Goal: Information Seeking & Learning: Learn about a topic

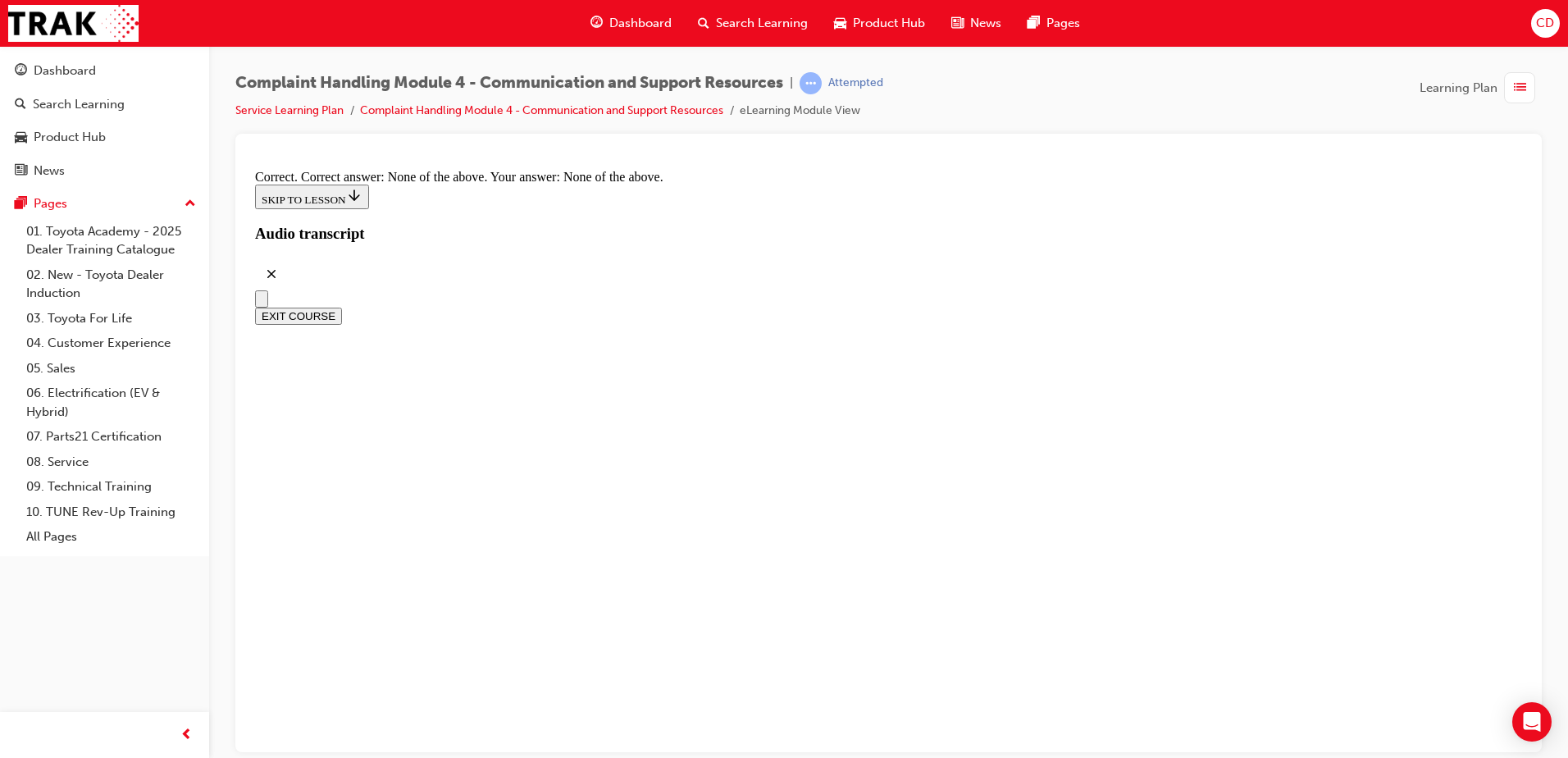
scroll to position [12244, 0]
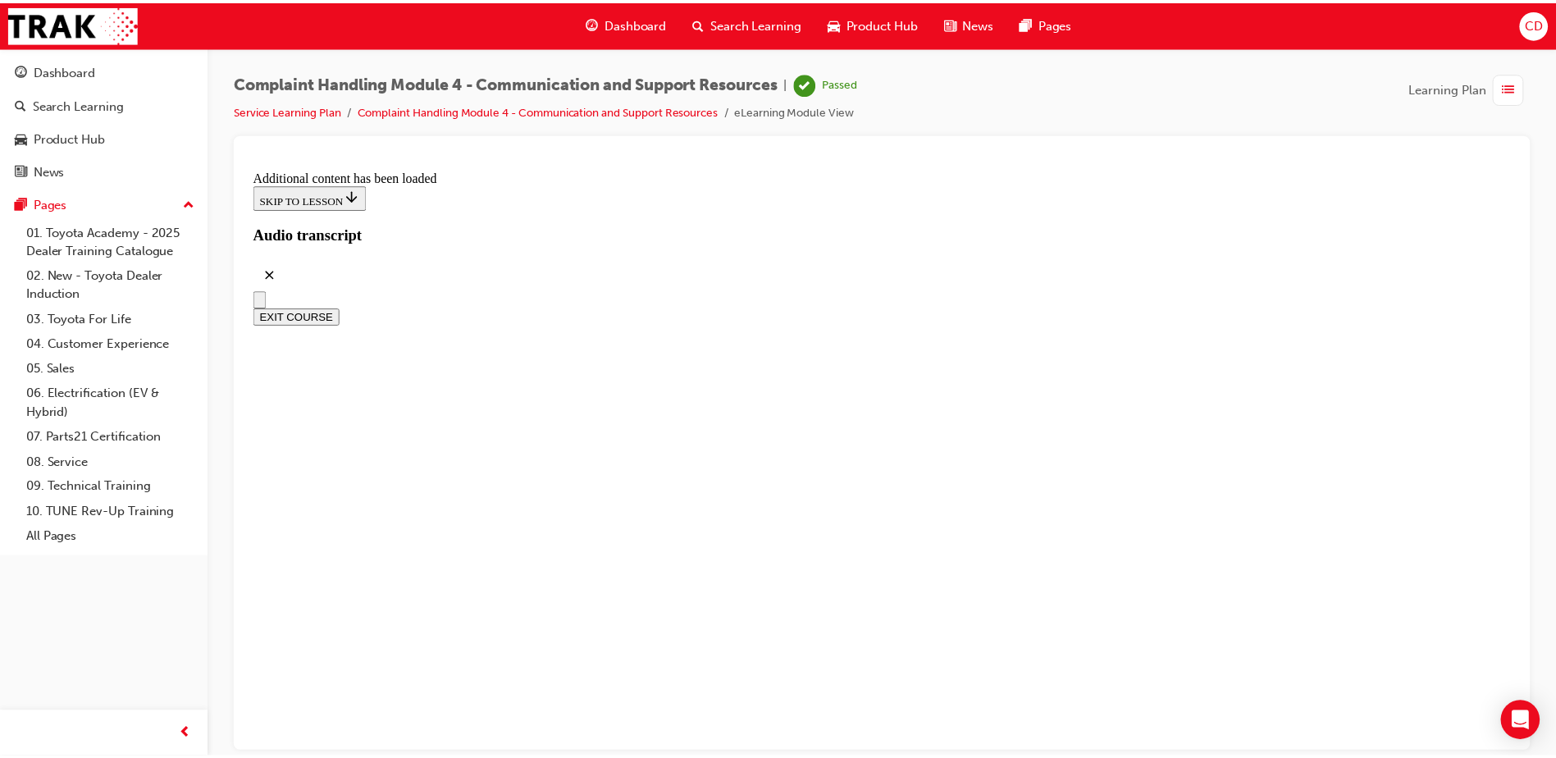
scroll to position [13664, 0]
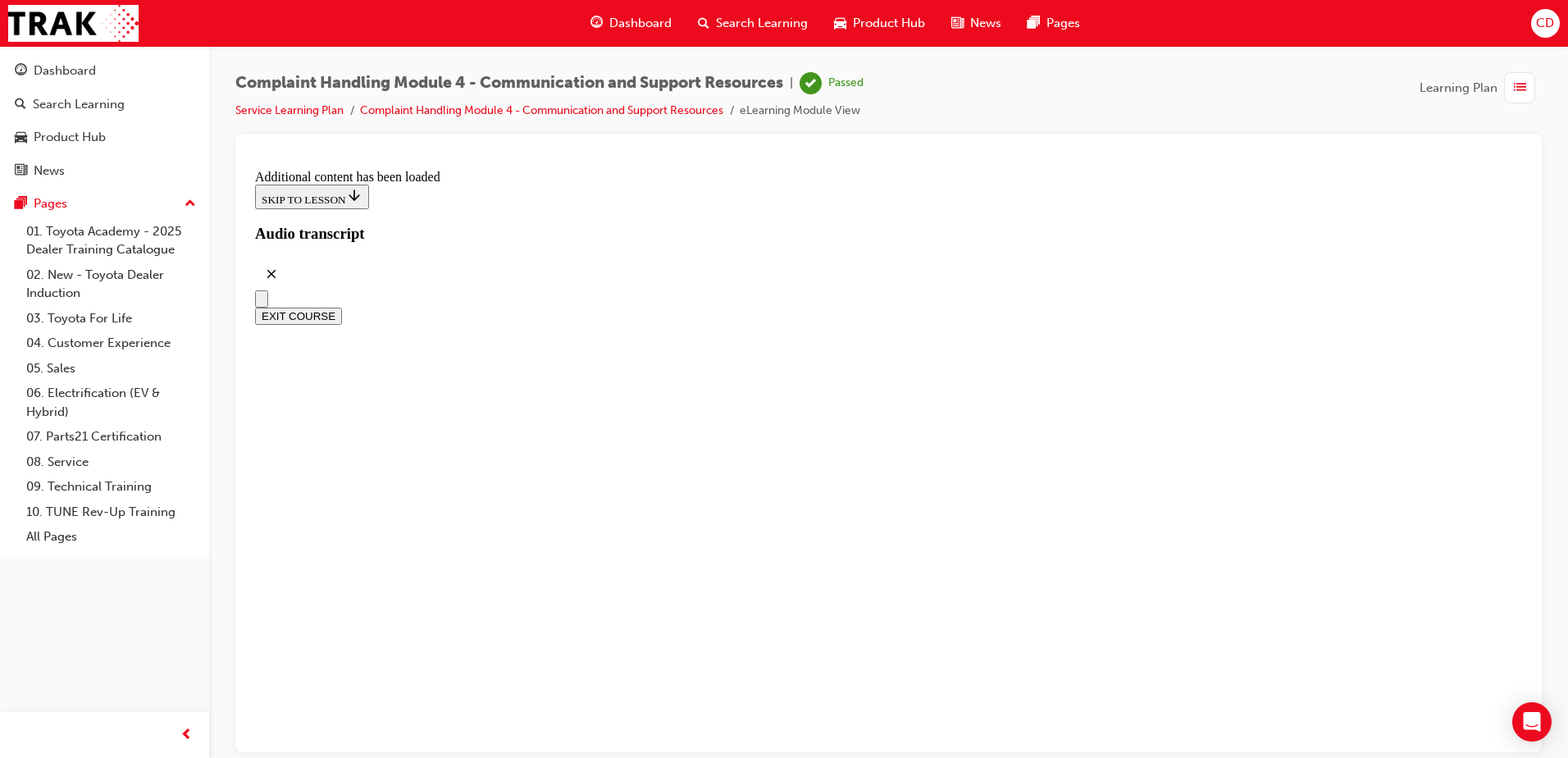
click at [628, 18] on span "Dashboard" at bounding box center [641, 23] width 62 height 19
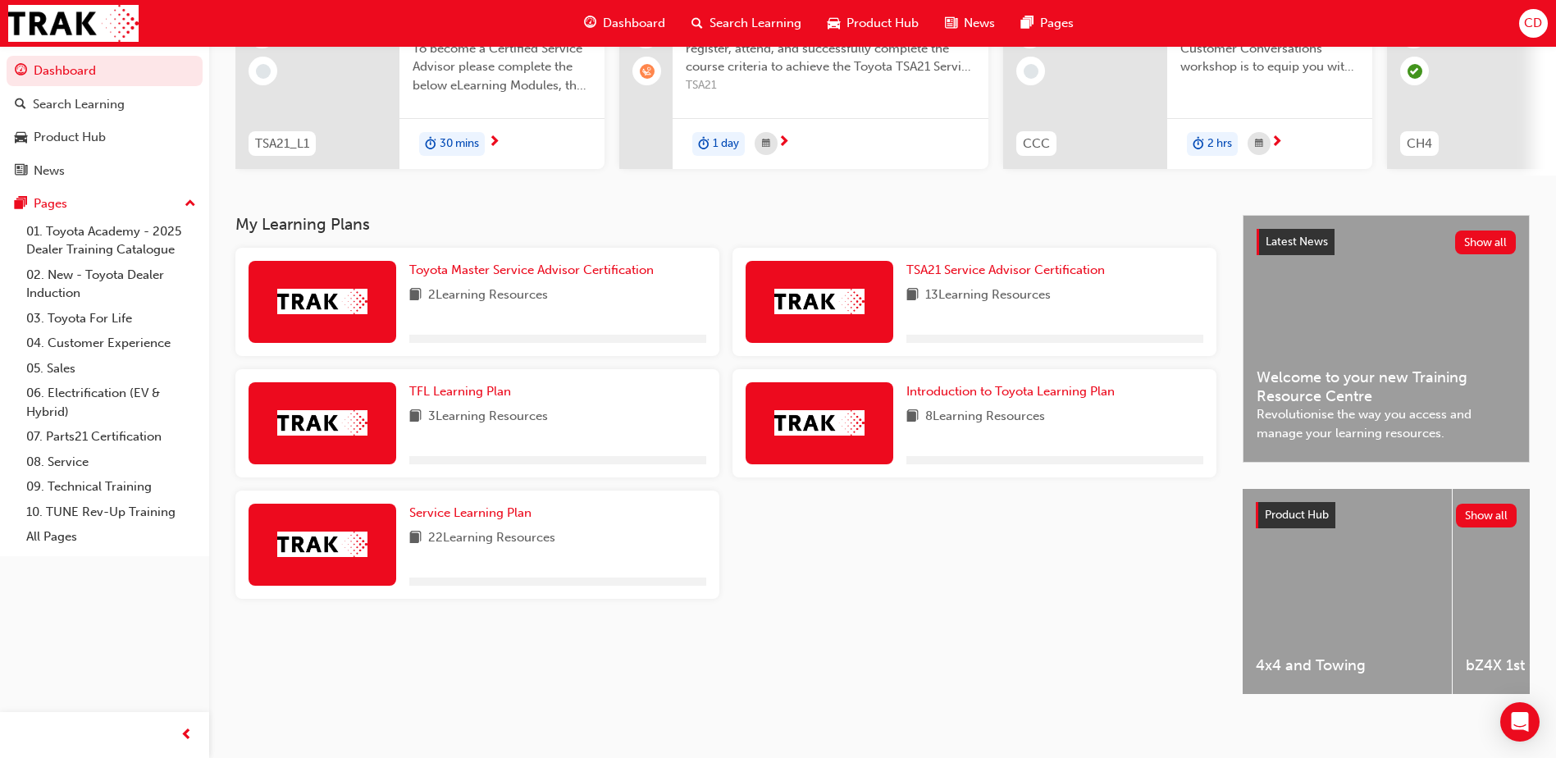
scroll to position [222, 0]
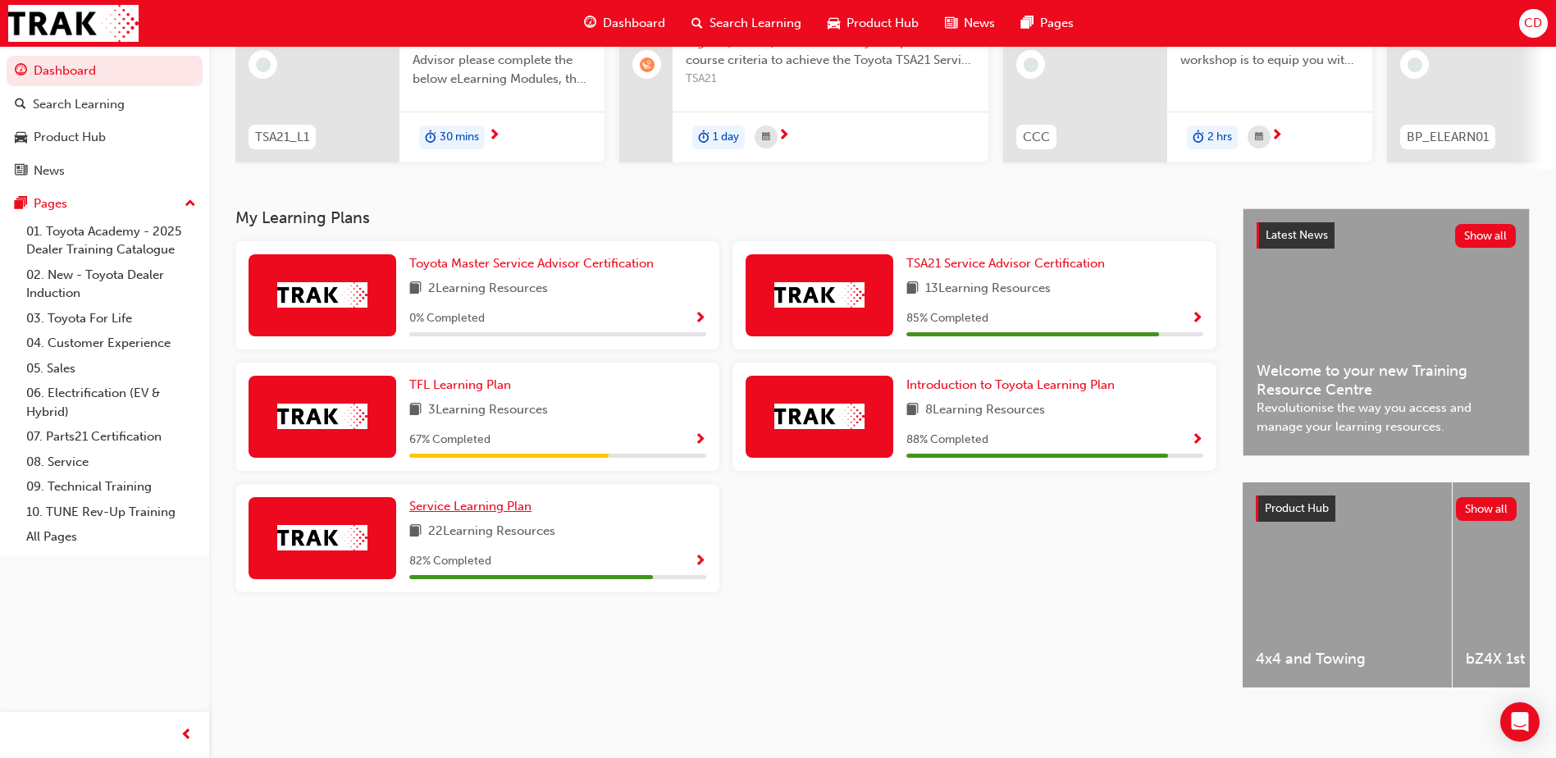
click at [502, 497] on link "Service Learning Plan" at bounding box center [473, 506] width 129 height 19
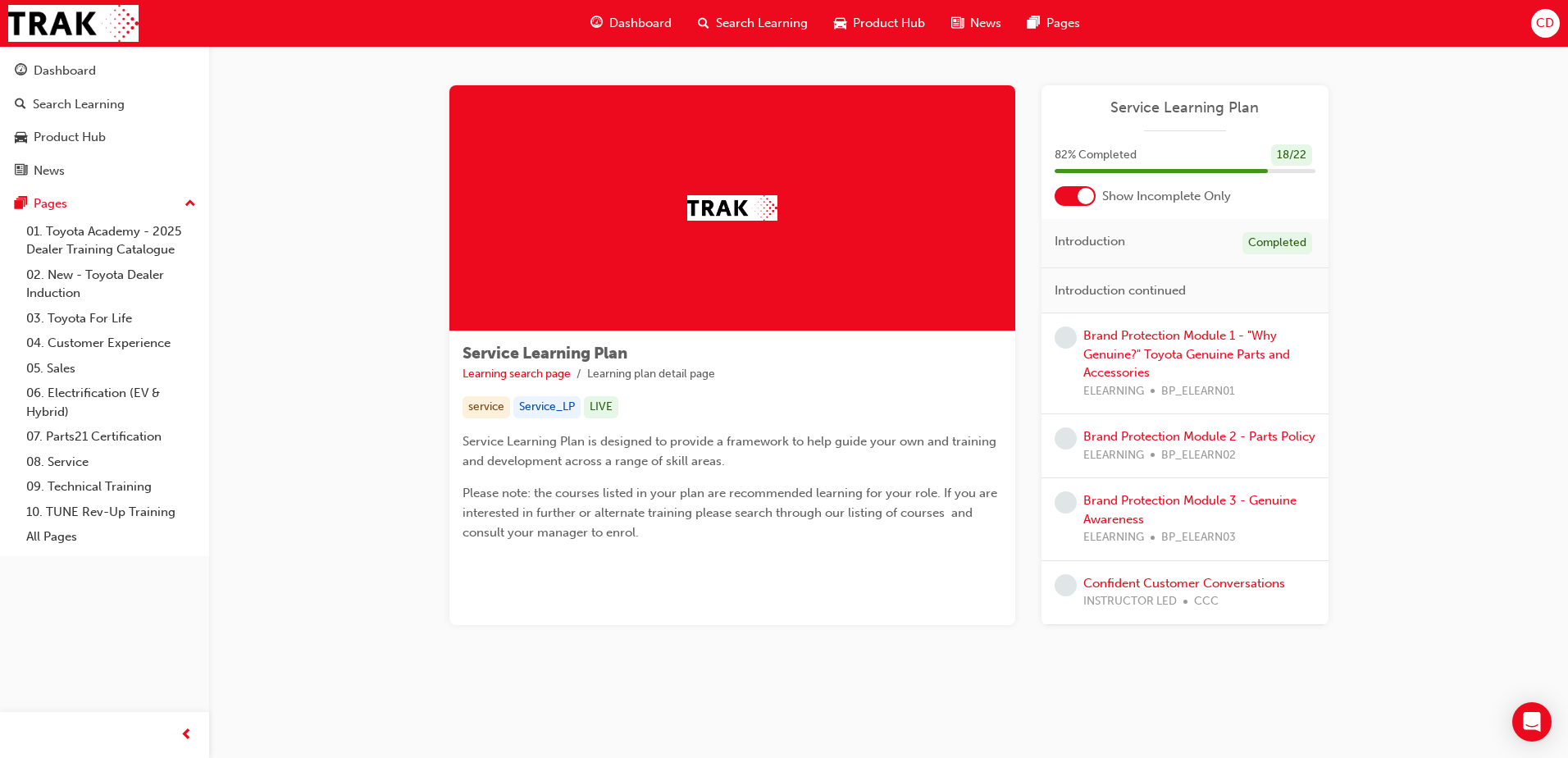
click at [1132, 343] on div "Brand Protection Module 1 - "Why Genuine?" Toyota Genuine Parts and Accessories…" at bounding box center [1199, 364] width 232 height 74
click at [1142, 331] on link "Brand Protection Module 1 - "Why Genuine?" Toyota Genuine Parts and Accessories" at bounding box center [1186, 354] width 207 height 52
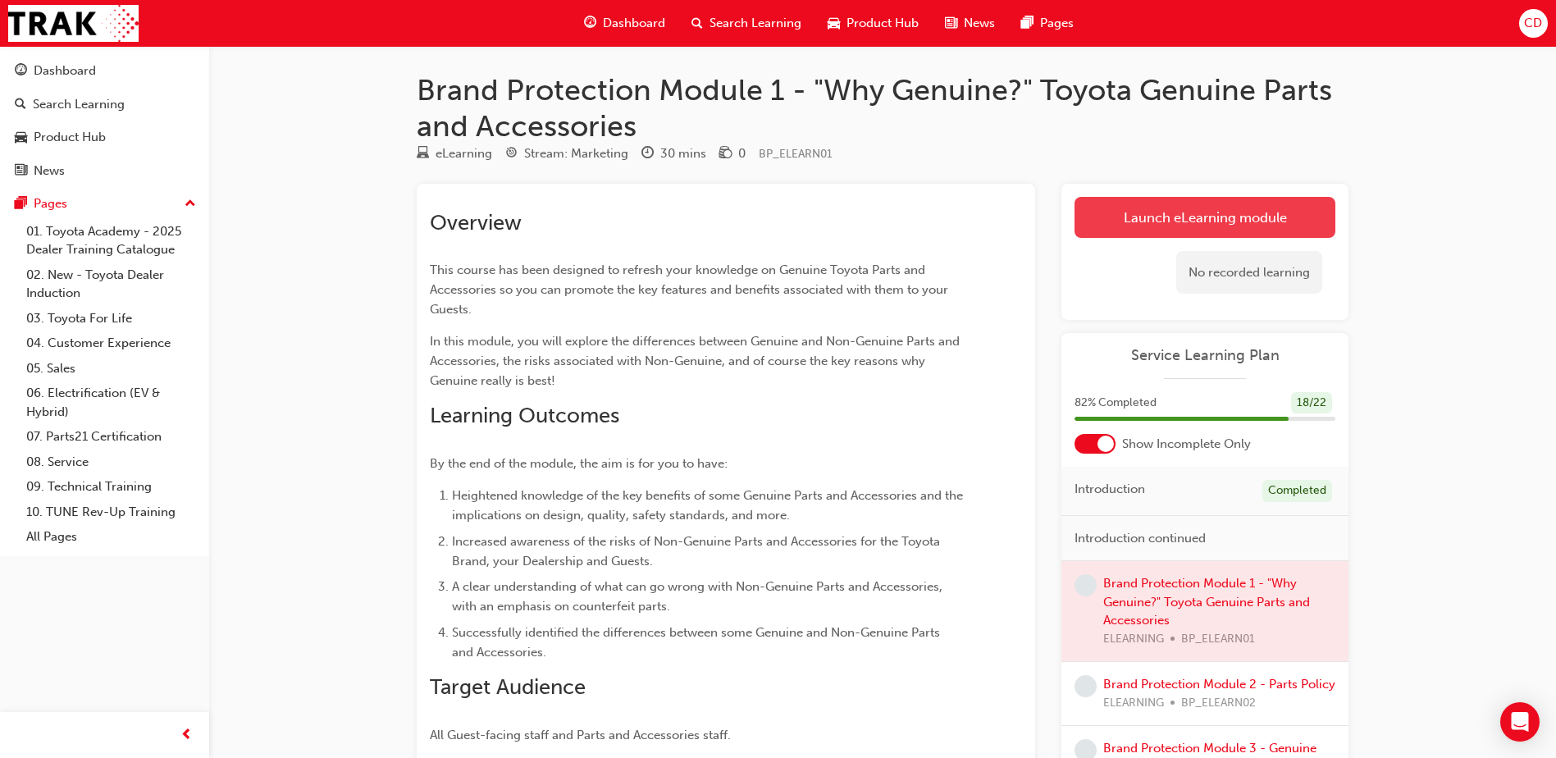
click at [1148, 213] on link "Launch eLearning module" at bounding box center [1205, 217] width 261 height 41
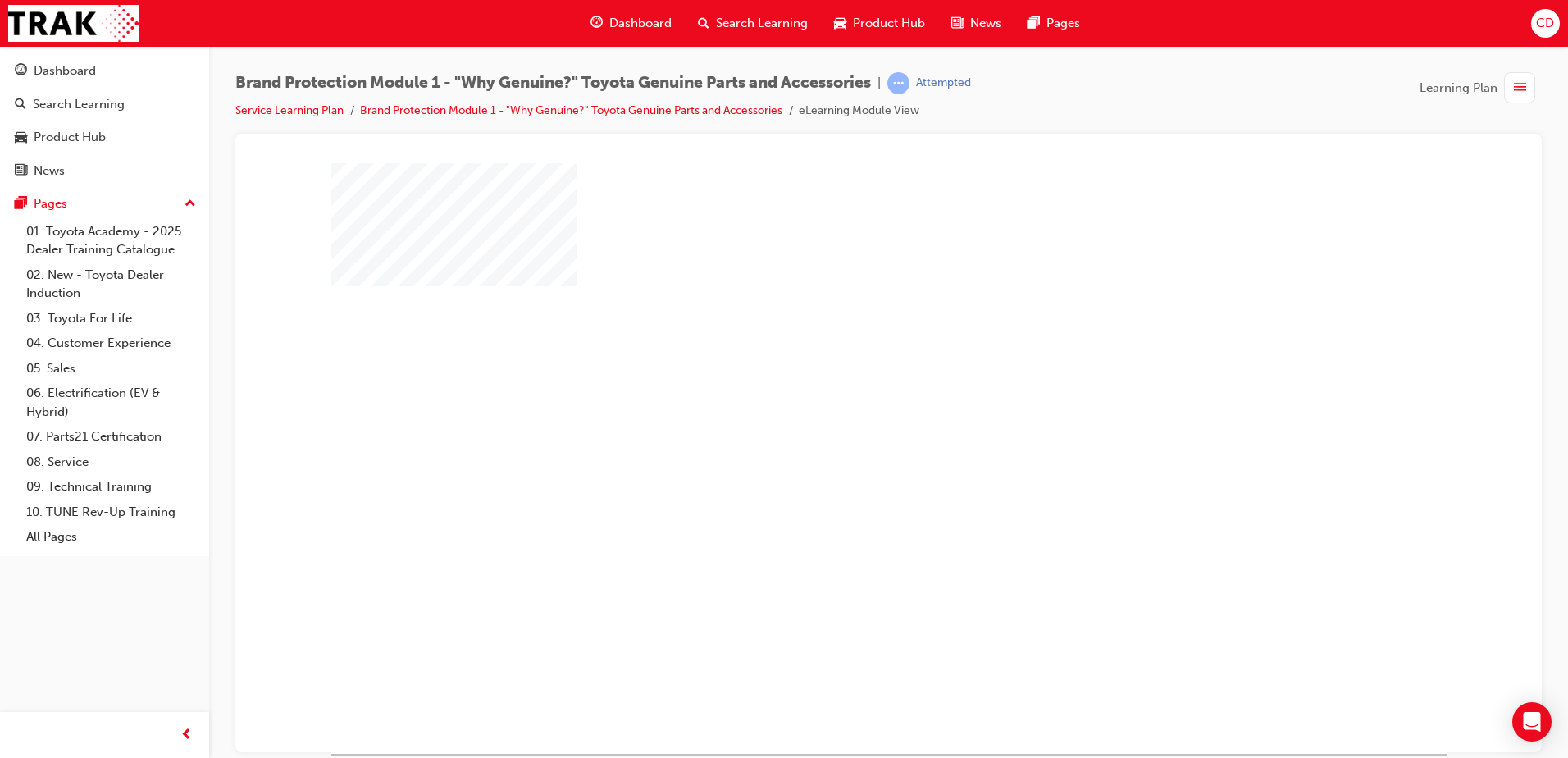
click at [841, 410] on div "play" at bounding box center [841, 410] width 0 height 0
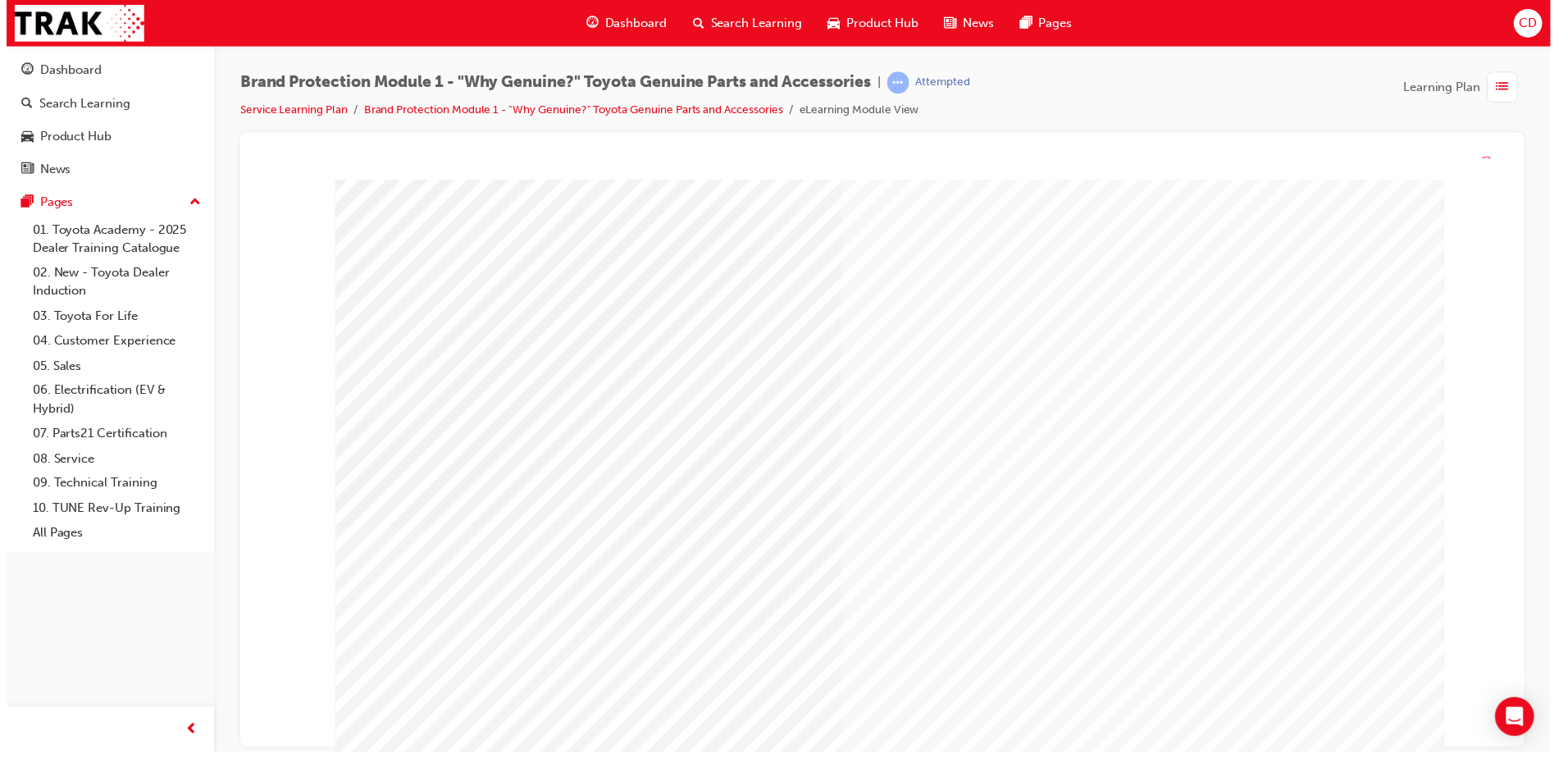
scroll to position [1, 0]
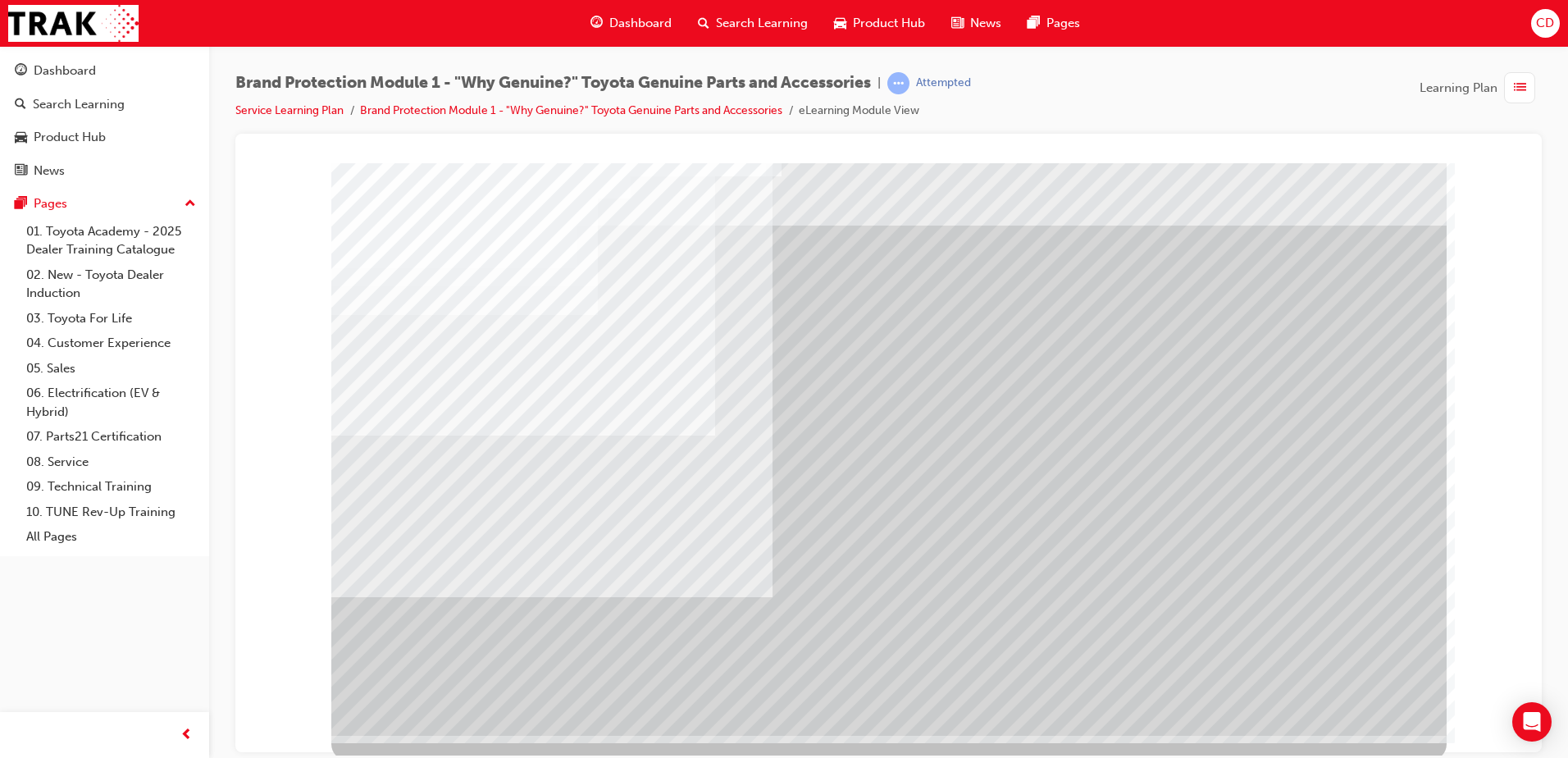
scroll to position [23, 0]
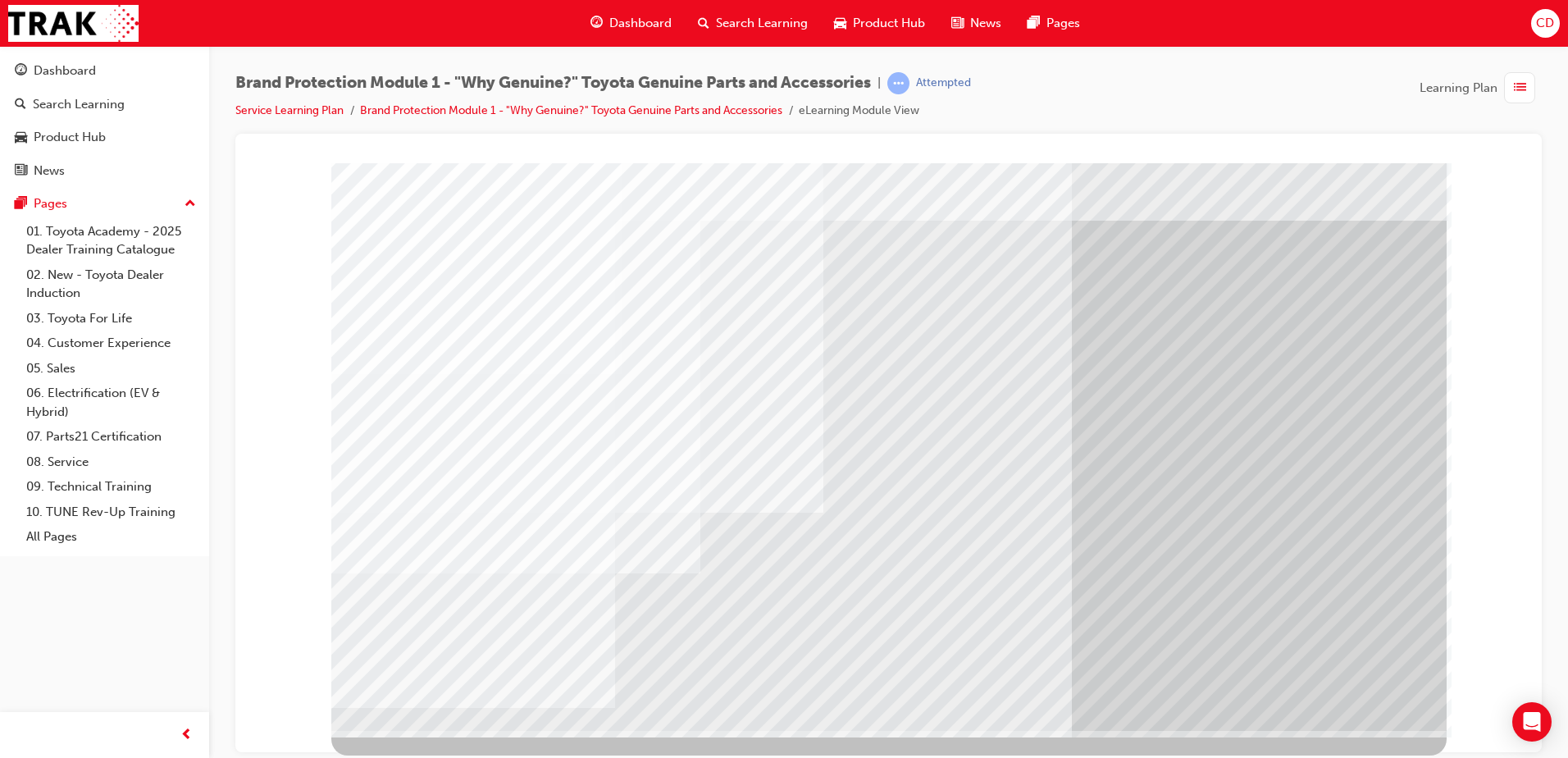
scroll to position [0, 0]
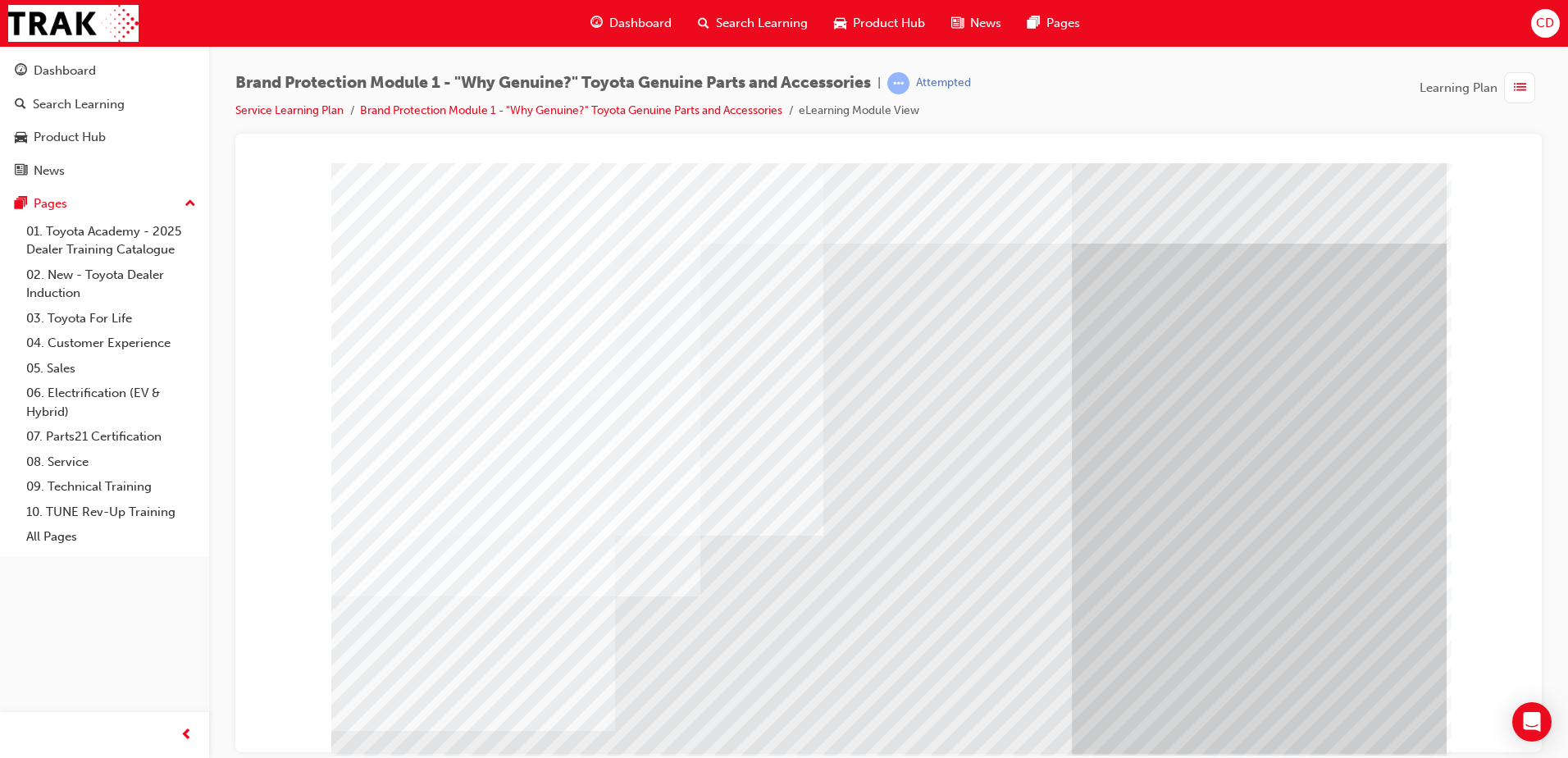
drag, startPoint x: 1007, startPoint y: 576, endPoint x: 1061, endPoint y: 566, distance: 54.9
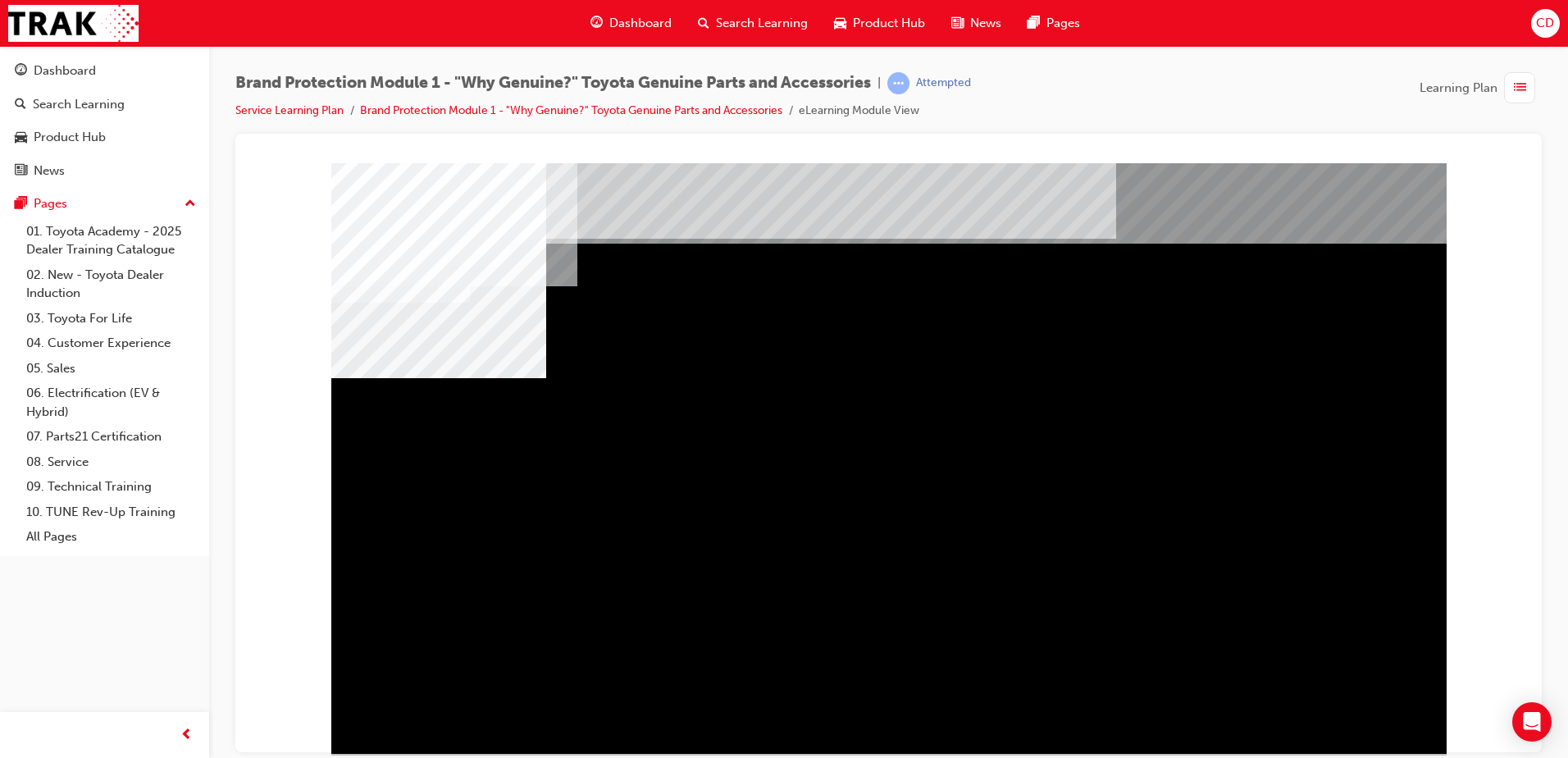
drag, startPoint x: 981, startPoint y: 490, endPoint x: 1387, endPoint y: 478, distance: 406.2
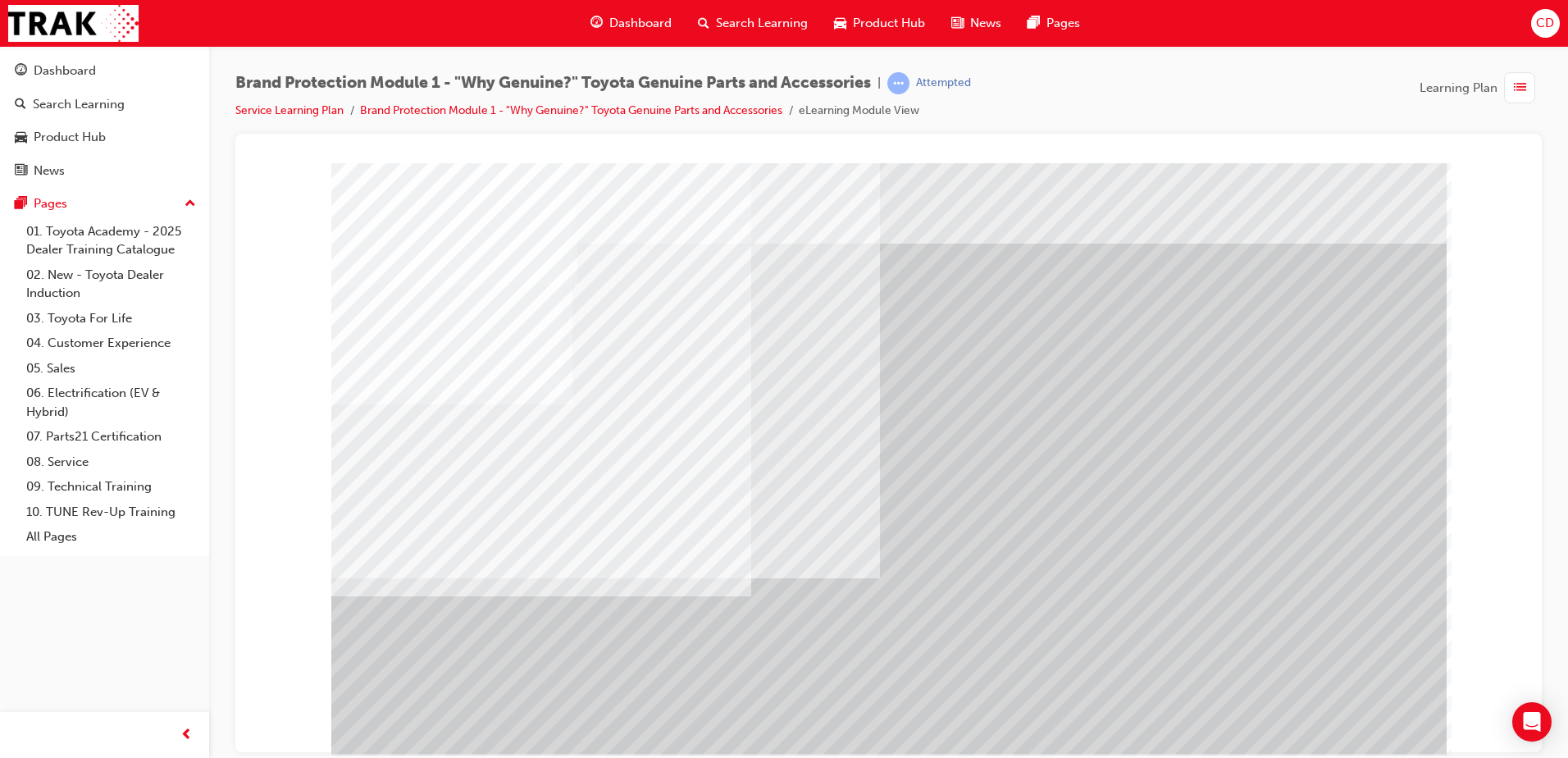
drag, startPoint x: 1074, startPoint y: 684, endPoint x: 1087, endPoint y: 684, distance: 13.0
drag, startPoint x: 1108, startPoint y: 680, endPoint x: 1123, endPoint y: 679, distance: 15.0
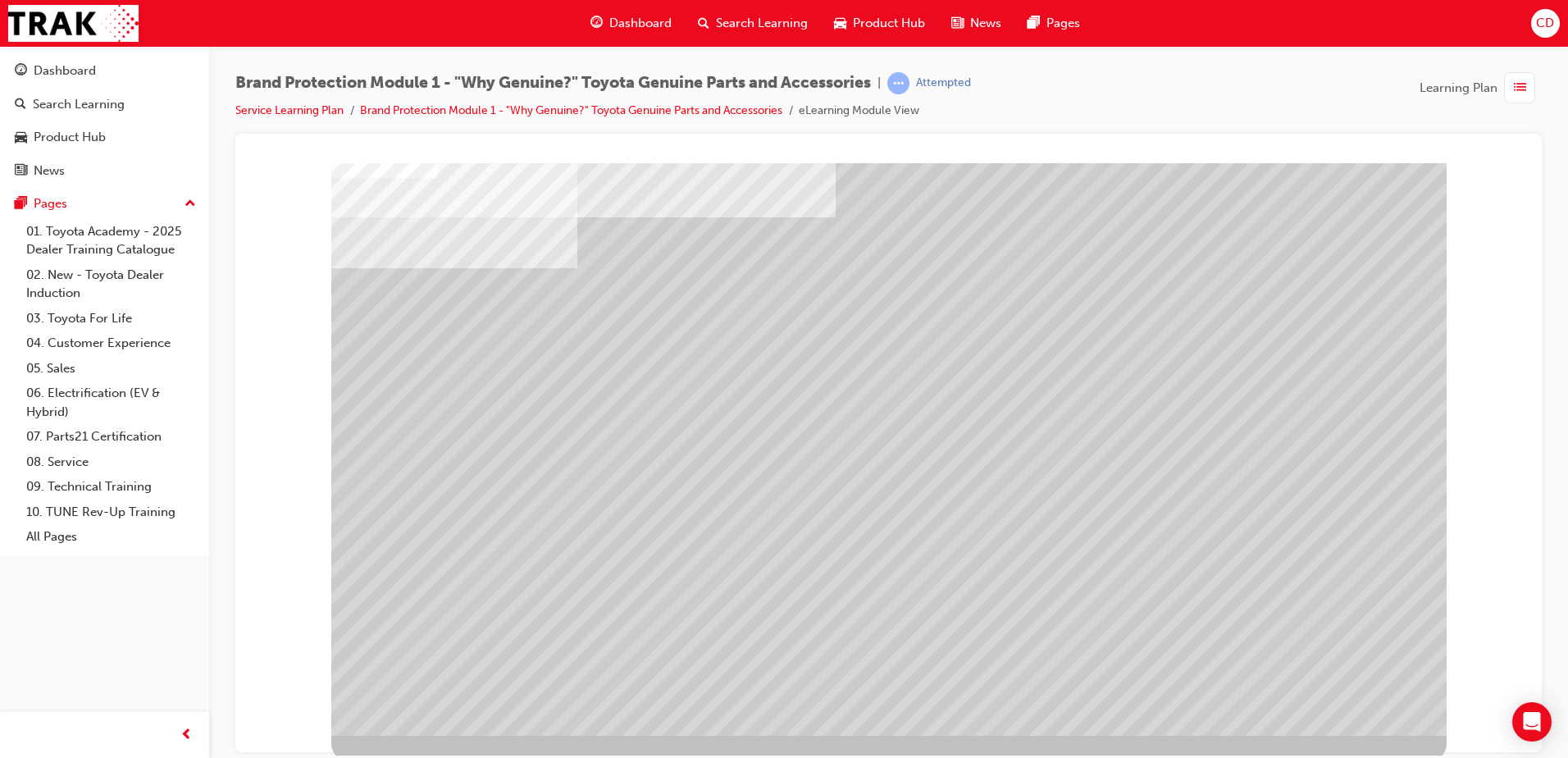
scroll to position [23, 0]
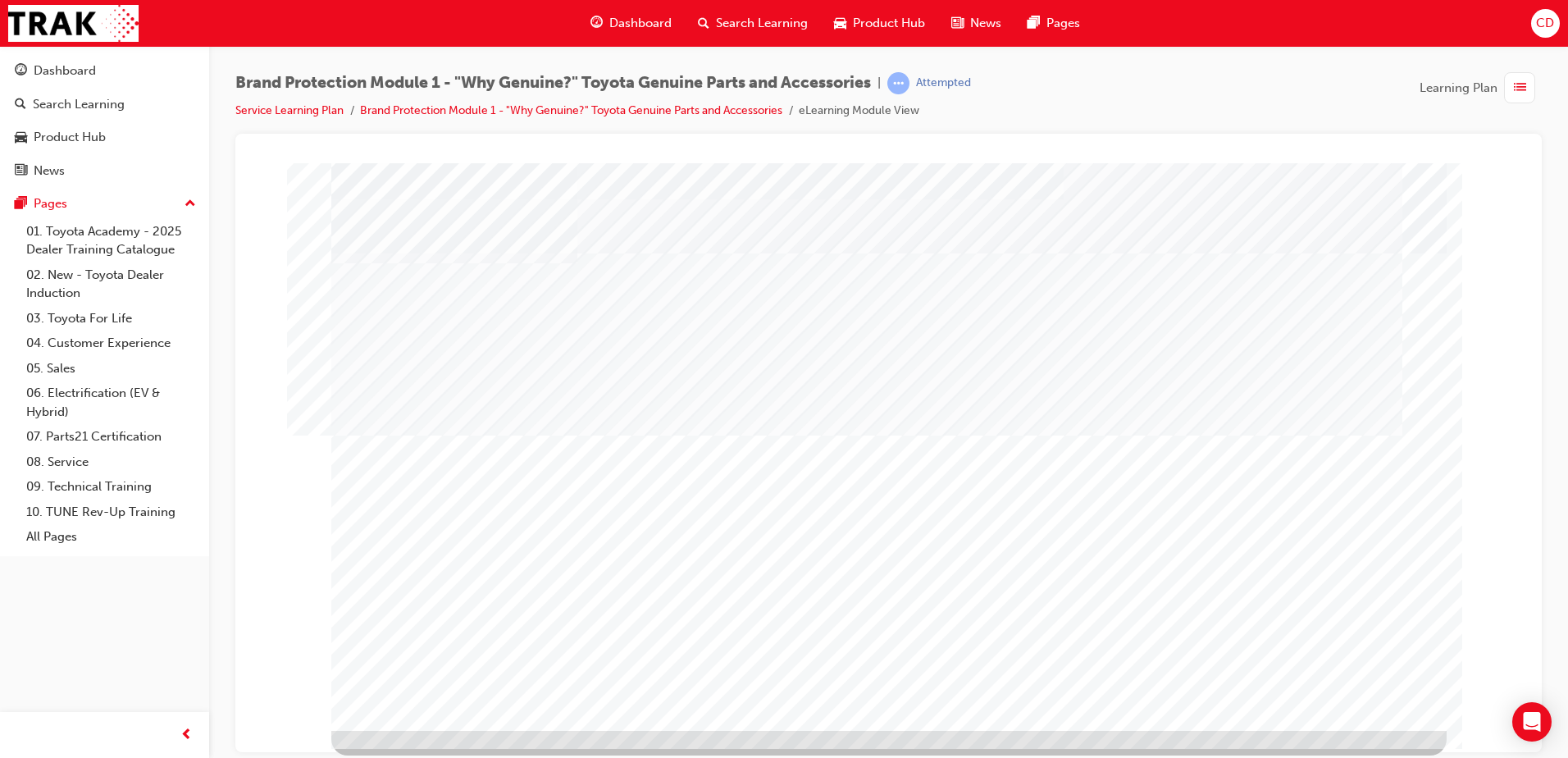
scroll to position [0, 0]
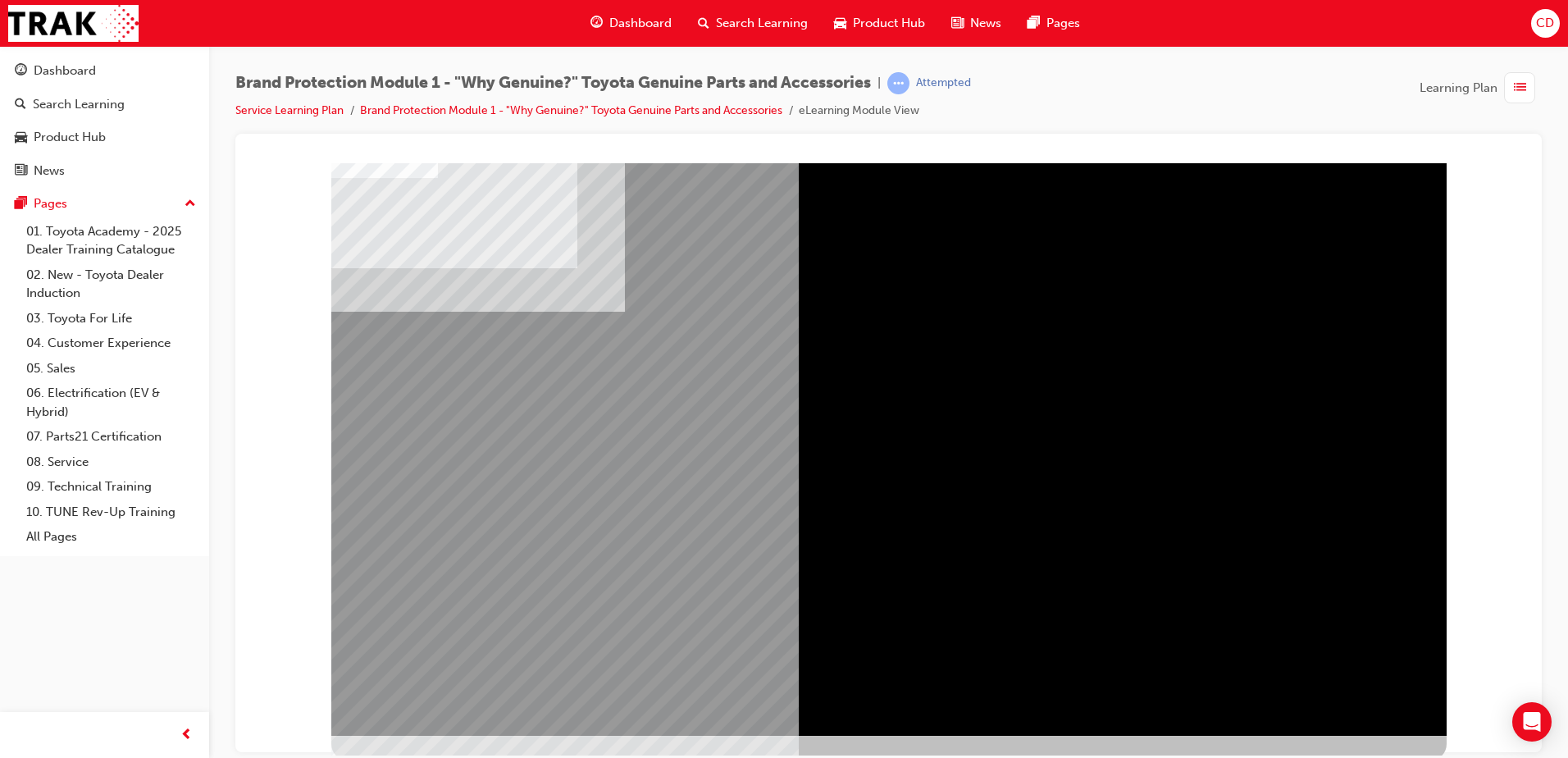
scroll to position [23, 0]
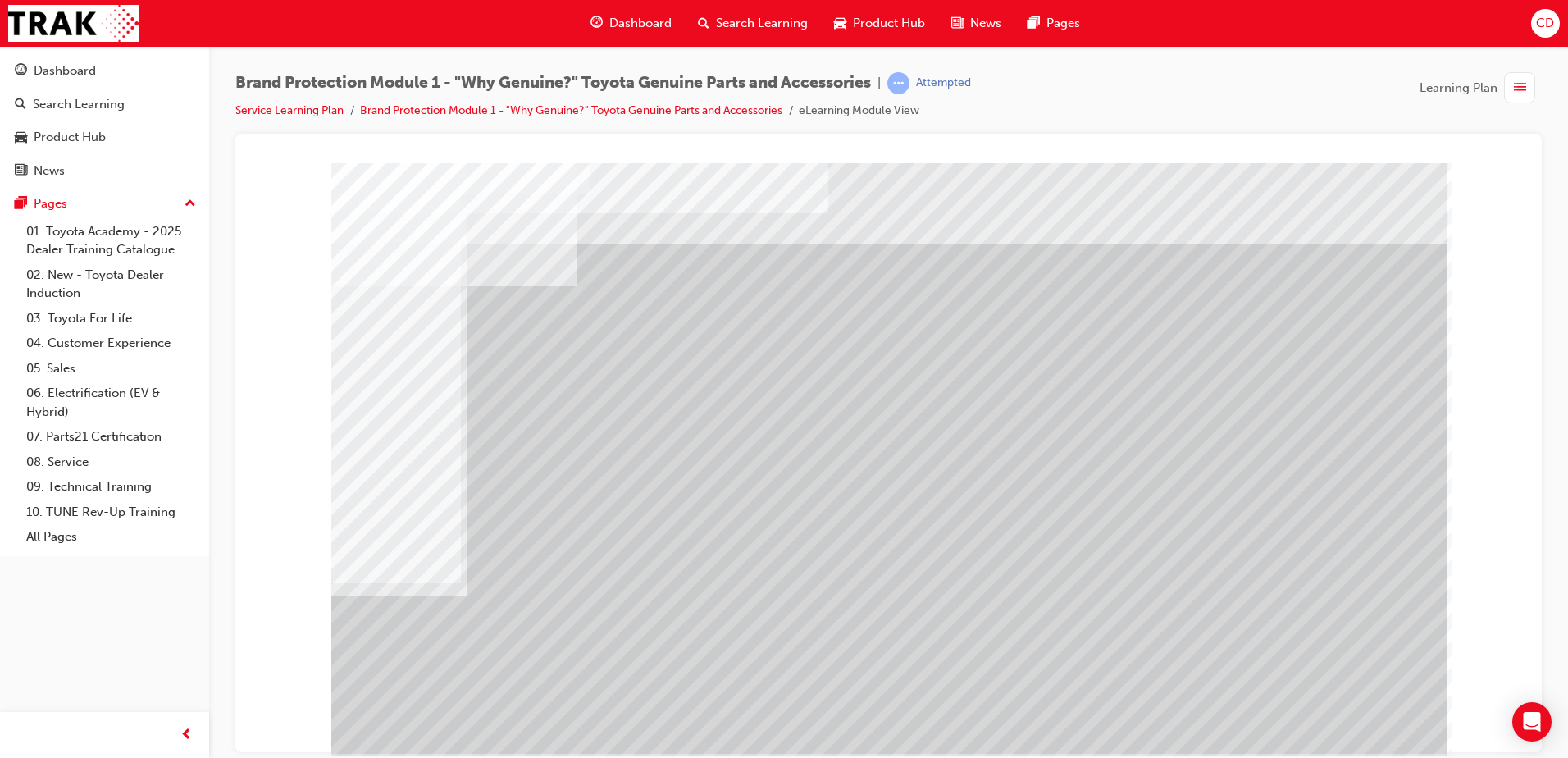
drag, startPoint x: 651, startPoint y: 491, endPoint x: 626, endPoint y: 503, distance: 27.7
drag, startPoint x: 484, startPoint y: 530, endPoint x: 553, endPoint y: 595, distance: 94.8
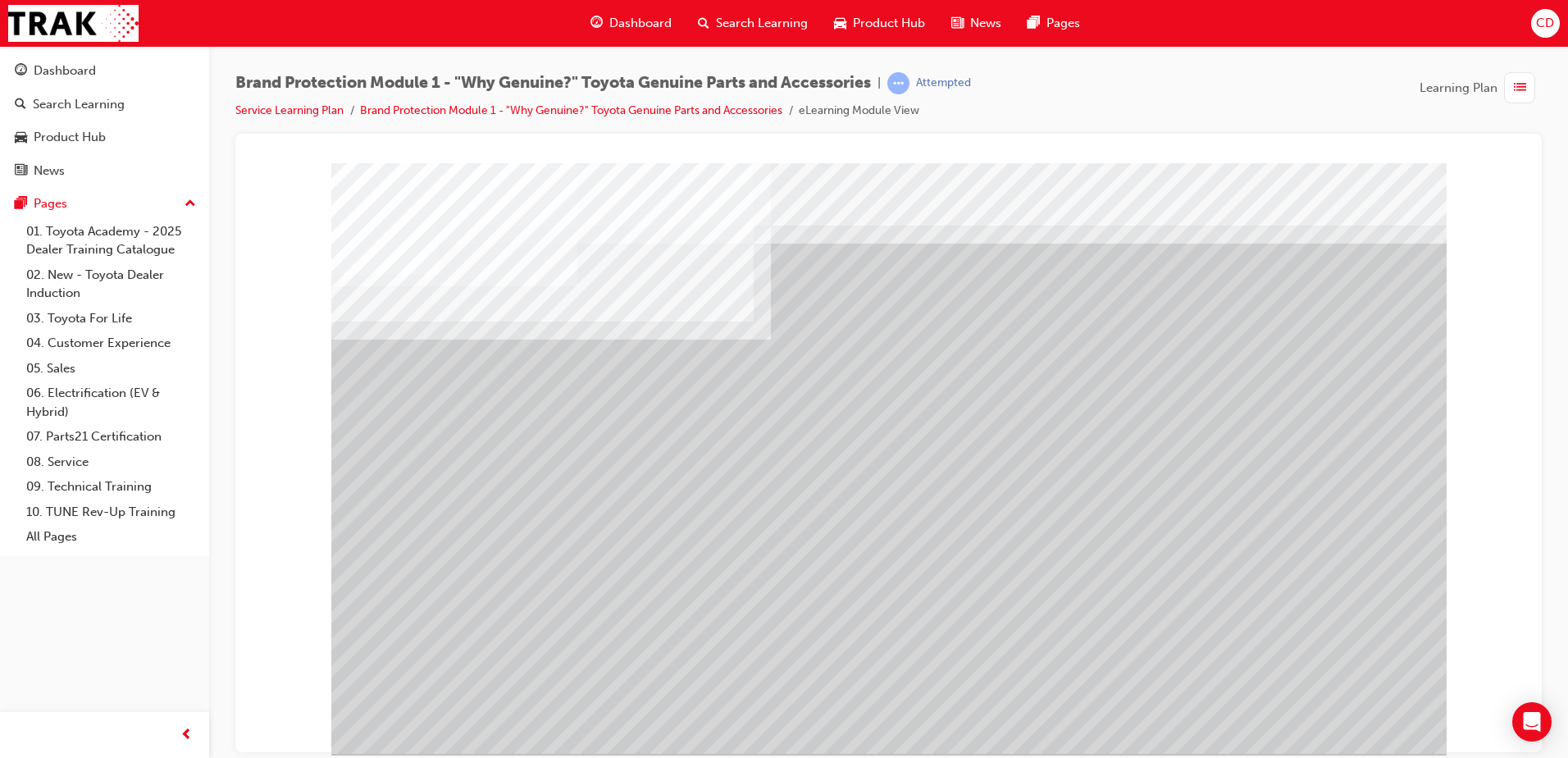
drag, startPoint x: 1230, startPoint y: 400, endPoint x: 1239, endPoint y: 399, distance: 9.1
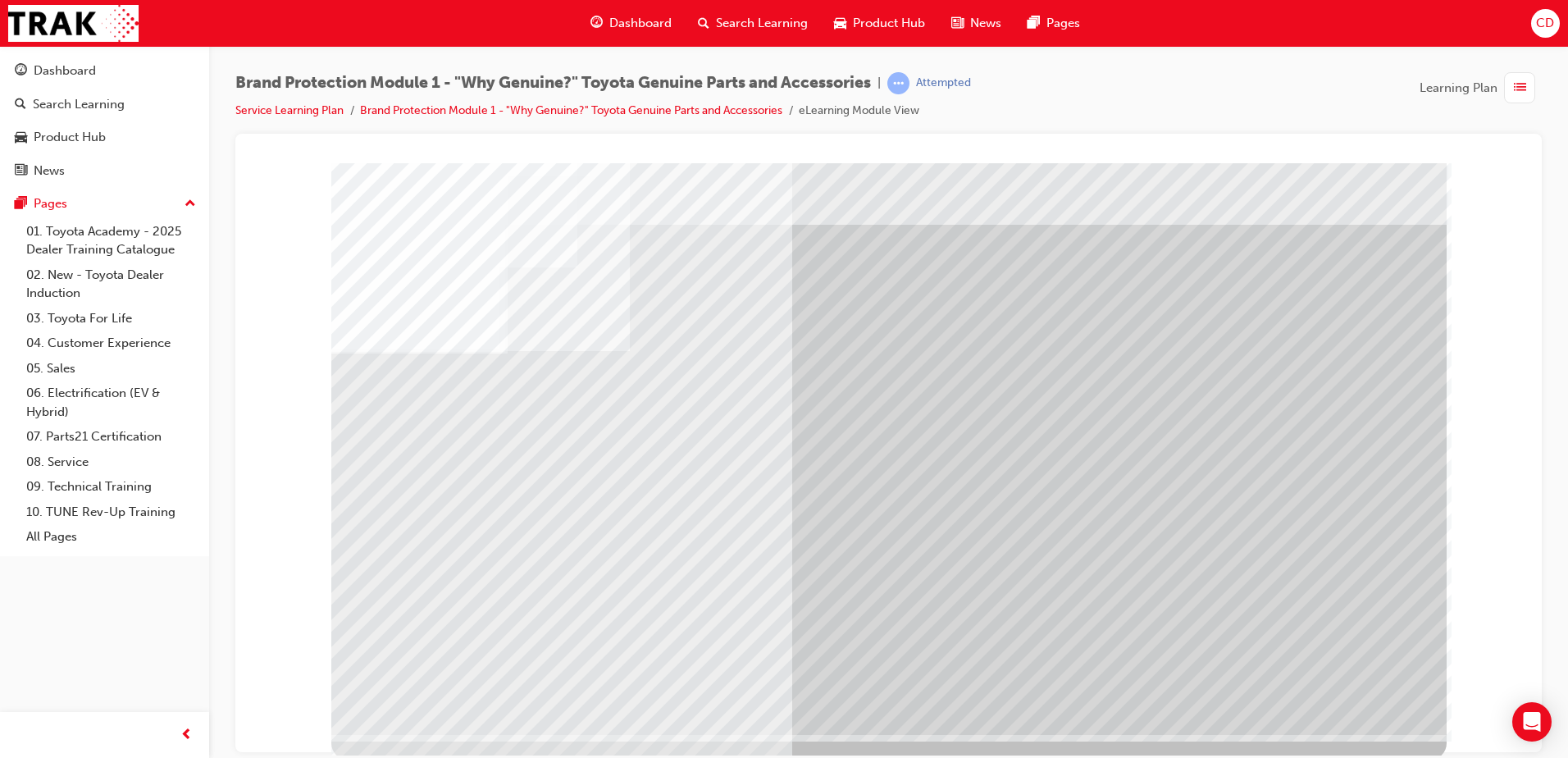
scroll to position [23, 0]
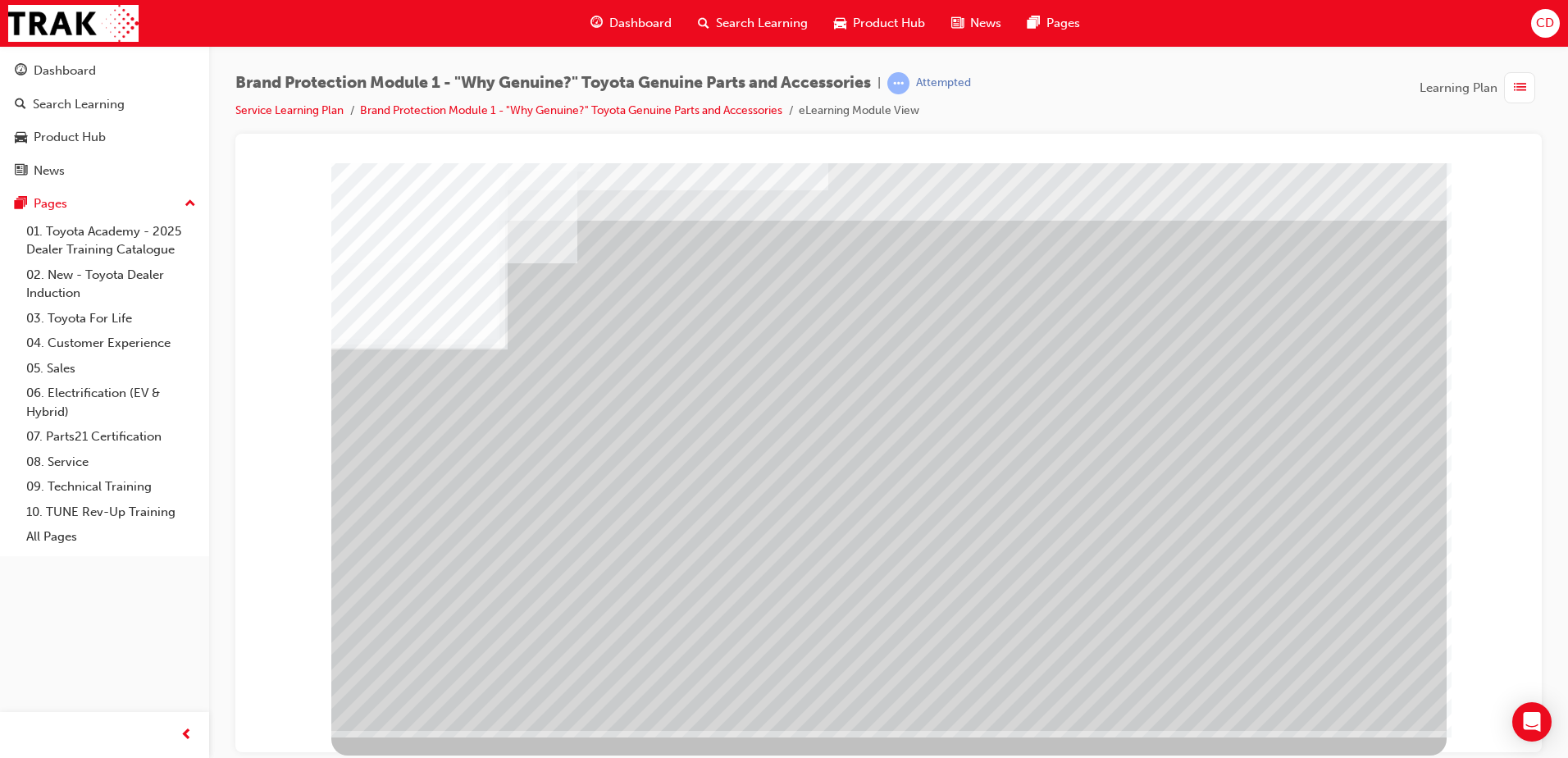
scroll to position [0, 0]
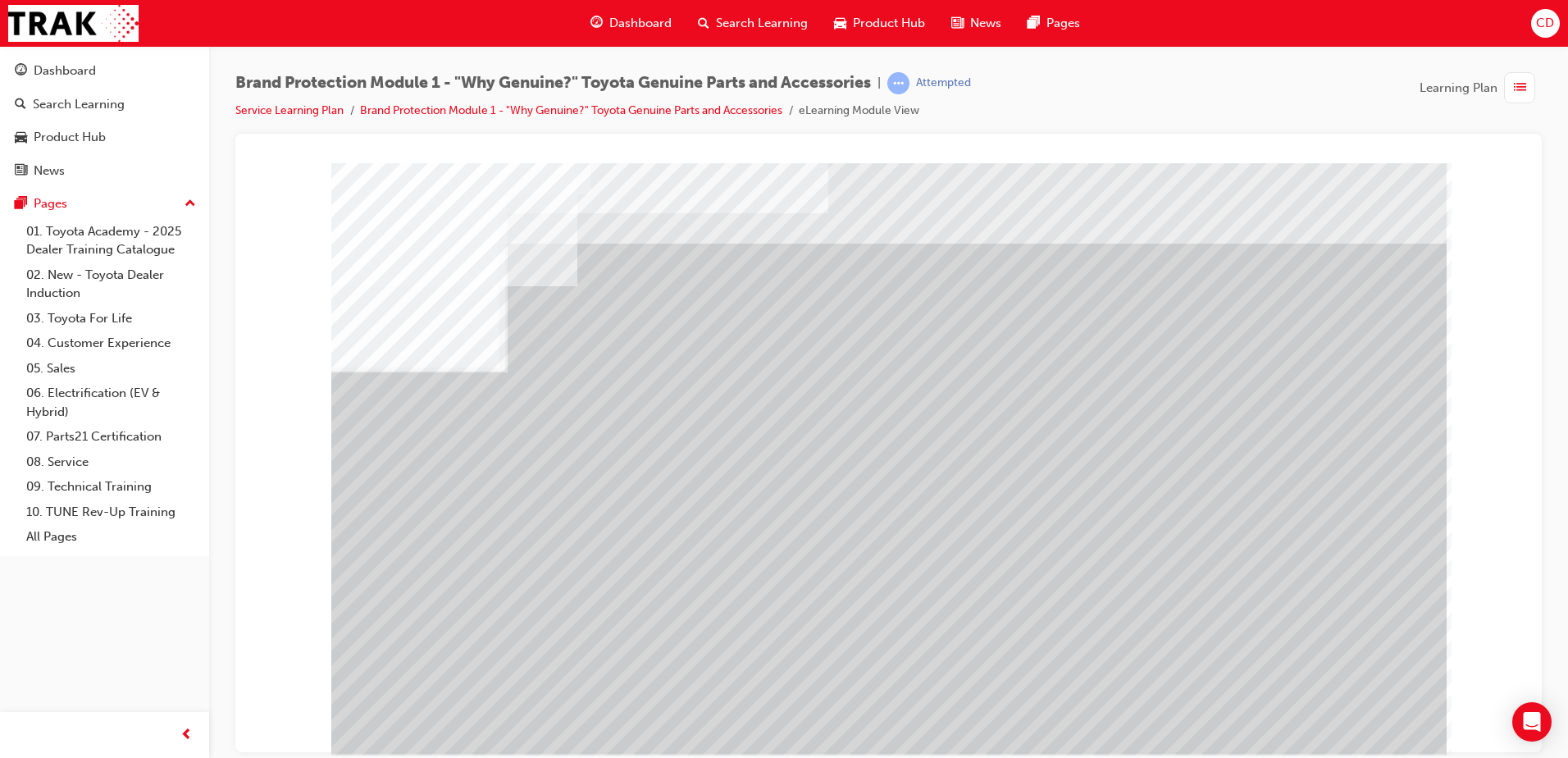
drag, startPoint x: 1263, startPoint y: 287, endPoint x: 1272, endPoint y: 291, distance: 9.8
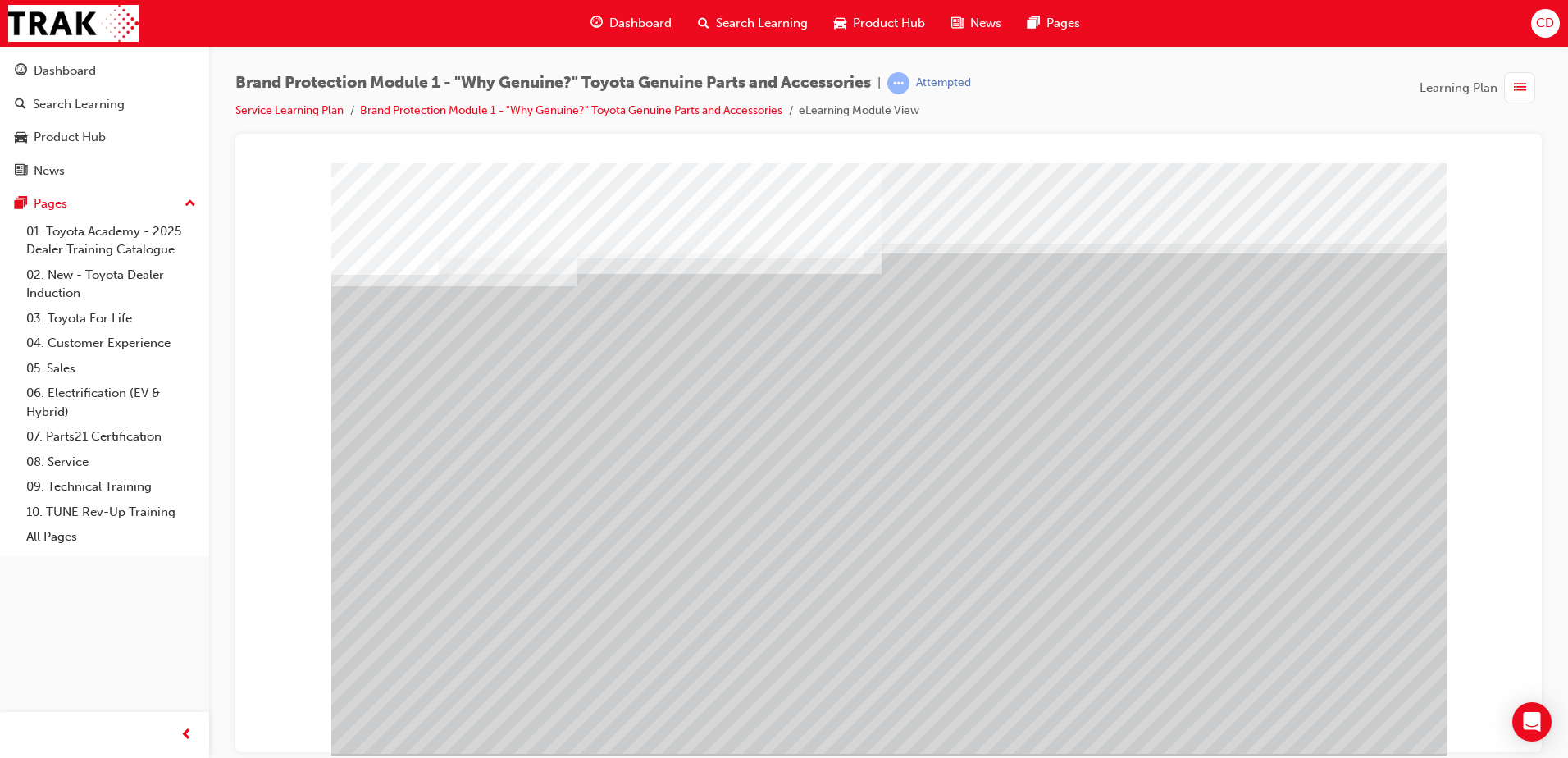
drag, startPoint x: 752, startPoint y: 462, endPoint x: 770, endPoint y: 468, distance: 19.0
drag, startPoint x: 874, startPoint y: 458, endPoint x: 906, endPoint y: 458, distance: 32.0
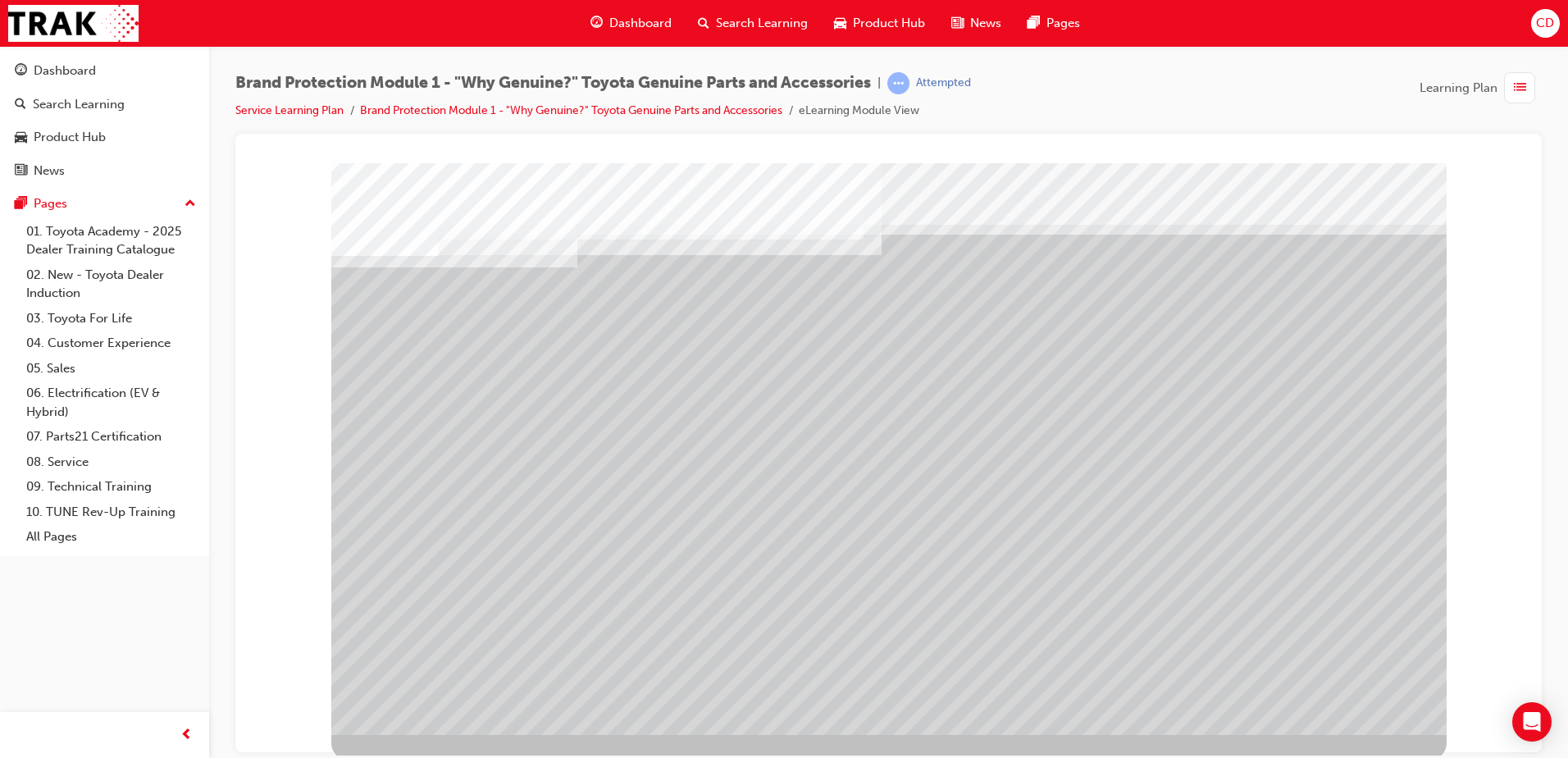
scroll to position [23, 0]
